Goal: Task Accomplishment & Management: Use online tool/utility

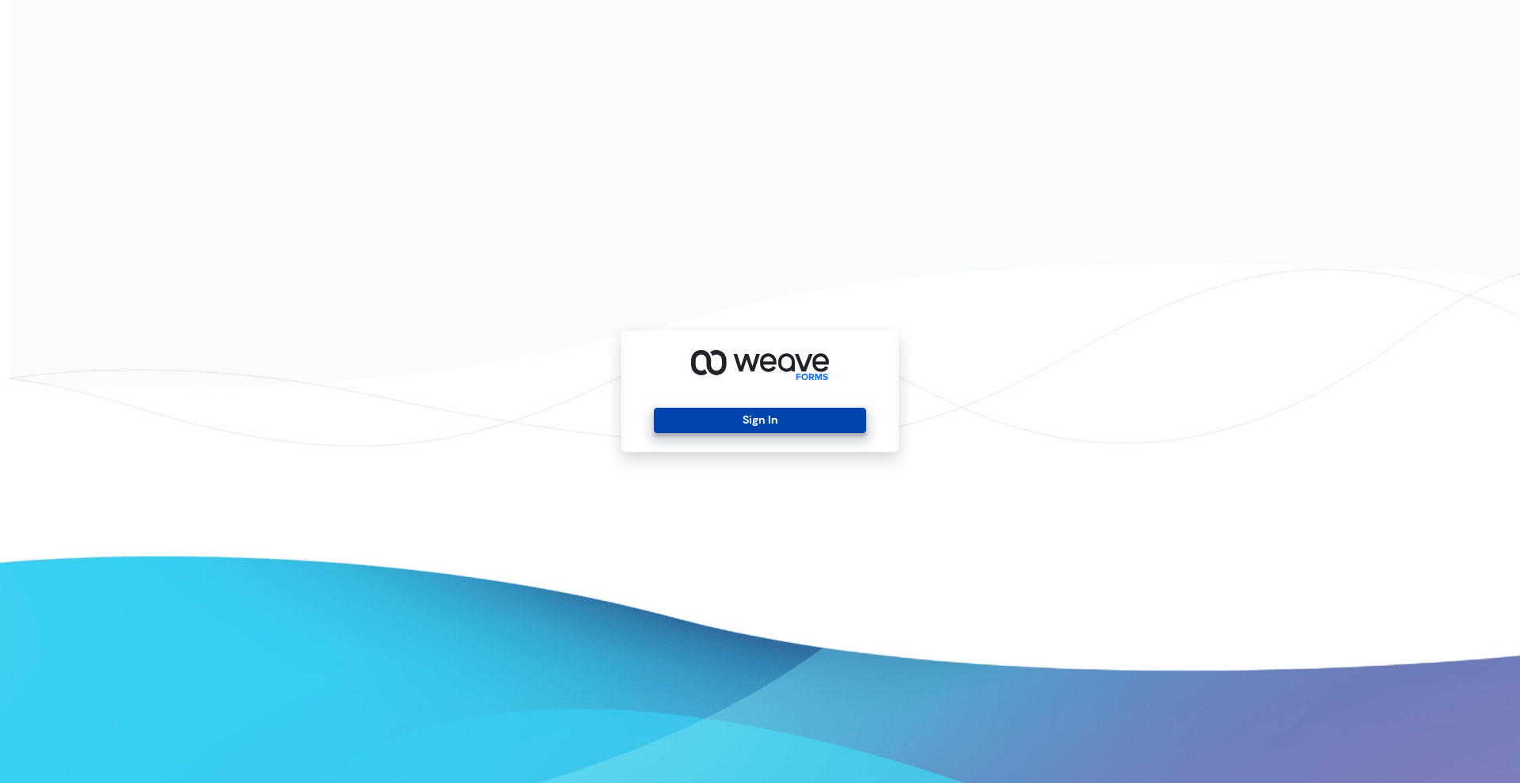
click at [752, 423] on button "Sign In" at bounding box center [759, 420] width 211 height 25
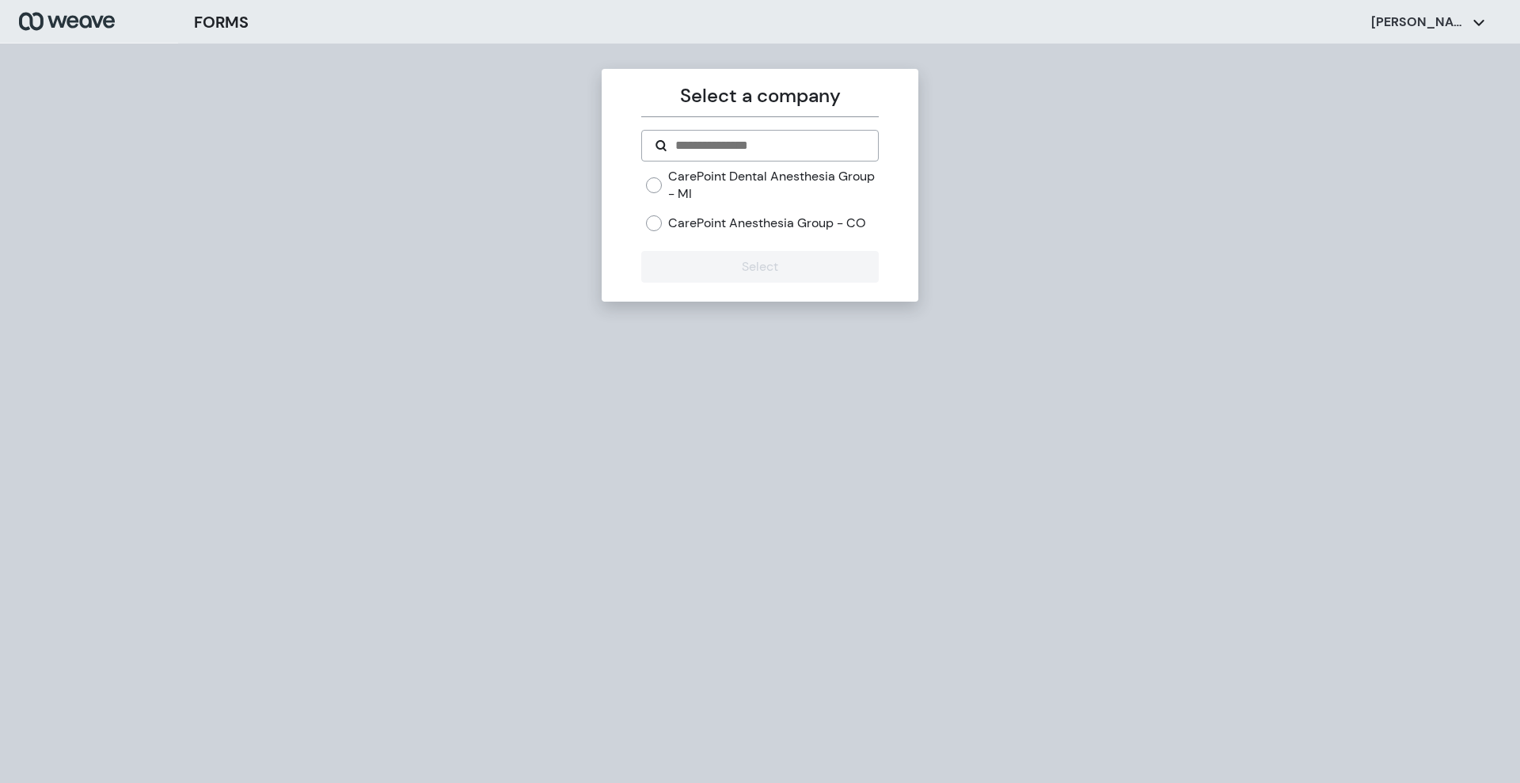
click at [663, 231] on div "CarePoint Anesthesia Group - CO" at bounding box center [762, 223] width 232 height 17
click at [681, 272] on button "Select" at bounding box center [759, 267] width 237 height 32
